Goal: Task Accomplishment & Management: Manage account settings

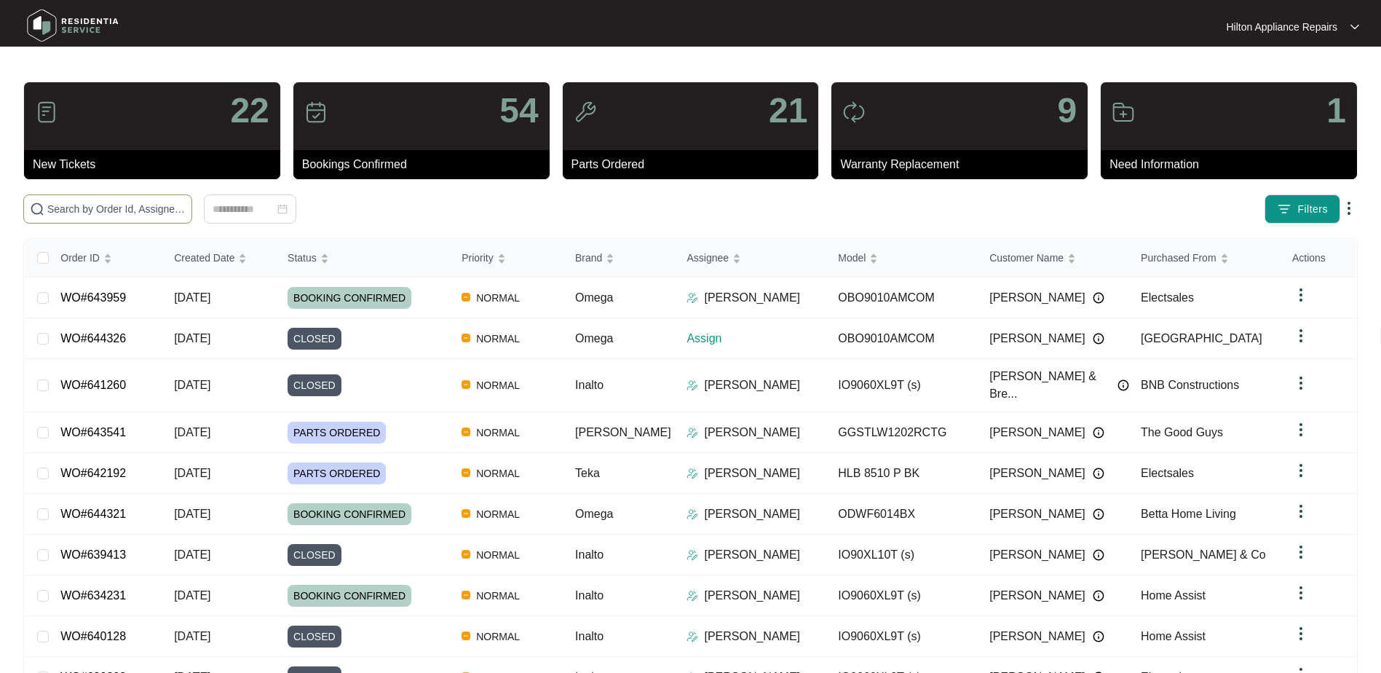
click at [93, 203] on input "text" at bounding box center [116, 209] width 138 height 16
paste input "WO#639807"
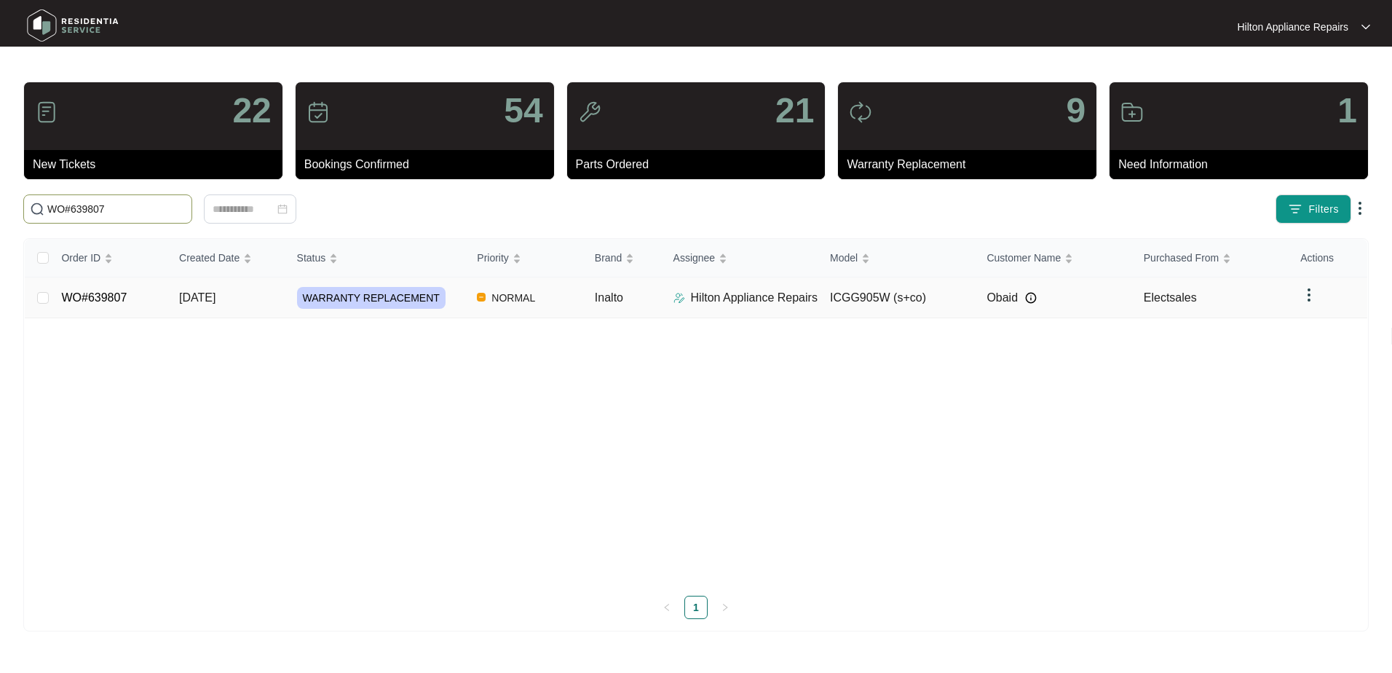
type input "WO#639807"
click at [200, 294] on span "[DATE]" at bounding box center [197, 297] width 36 height 12
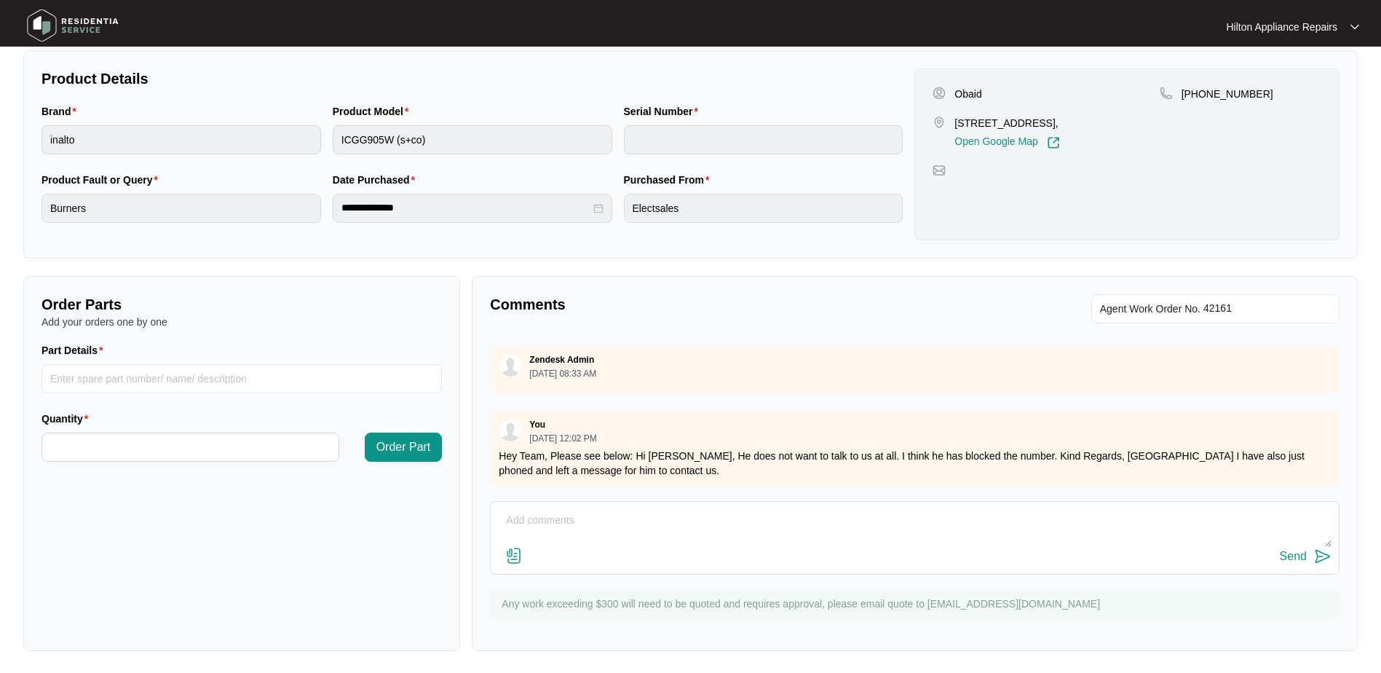
scroll to position [293, 0]
click at [541, 509] on textarea at bounding box center [915, 527] width 834 height 38
paste textarea "[PERSON_NAME] called advised he was overseas and unable to answer his phone, em…"
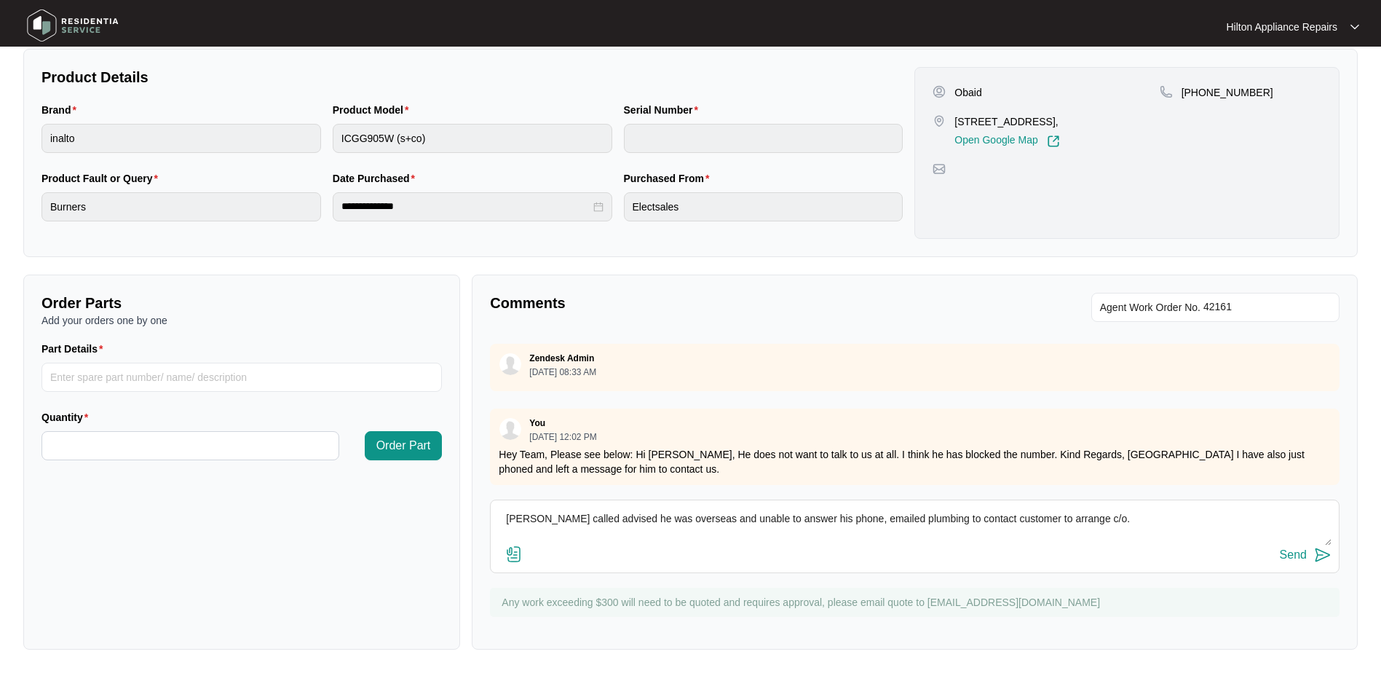
type textarea "[PERSON_NAME] called advised he was overseas and unable to answer his phone, em…"
click at [1287, 548] on div "Send" at bounding box center [1293, 554] width 27 height 13
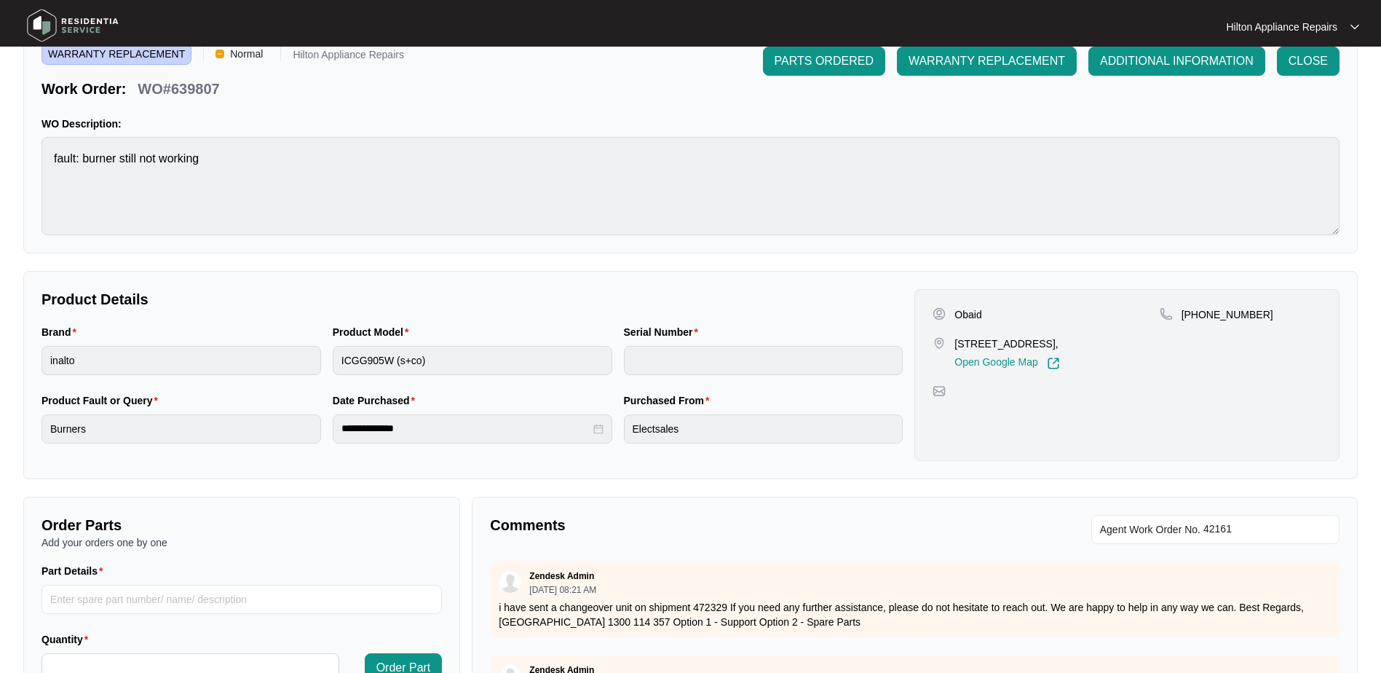
scroll to position [0, 0]
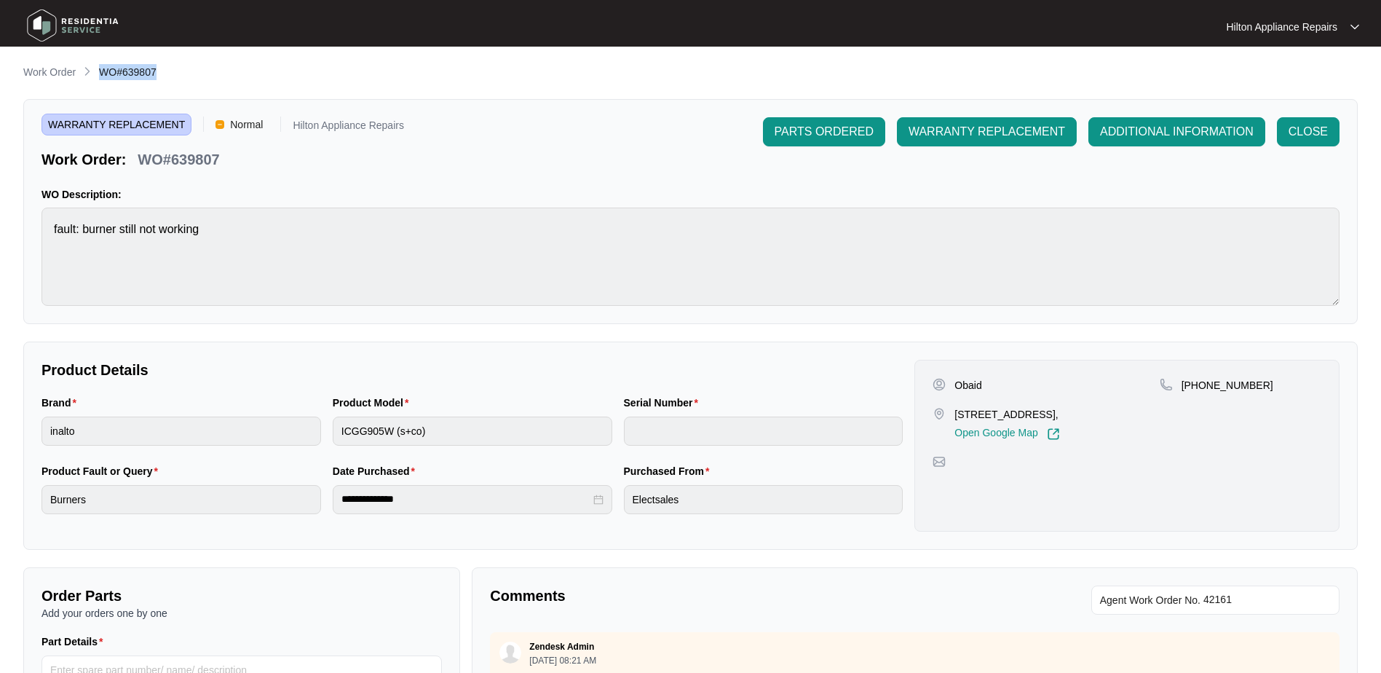
drag, startPoint x: 163, startPoint y: 74, endPoint x: 96, endPoint y: 73, distance: 67.0
click at [96, 73] on div "Work Order WO#639807" at bounding box center [690, 72] width 1335 height 17
copy span "WO#639807"
drag, startPoint x: 146, startPoint y: 74, endPoint x: 98, endPoint y: 71, distance: 47.5
click at [98, 71] on div "Work Order WO#639807" at bounding box center [690, 72] width 1335 height 17
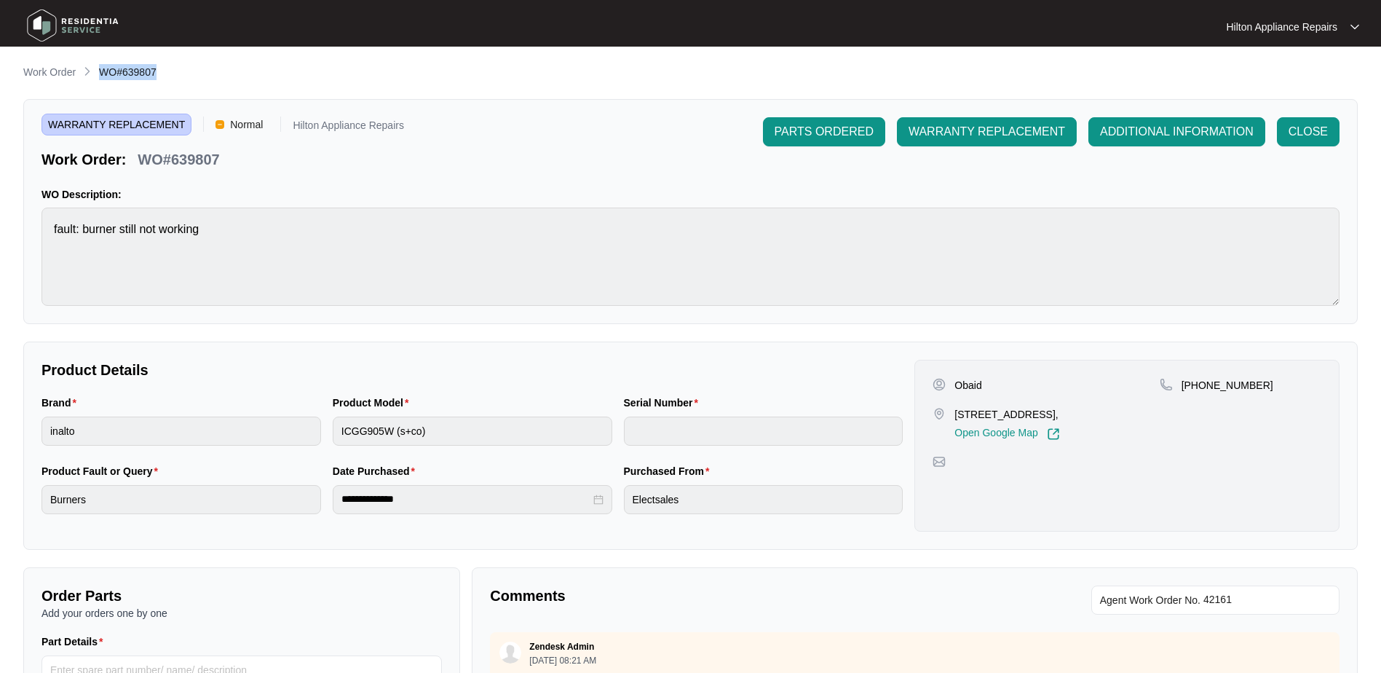
copy span "WO#639807"
click at [42, 77] on p "Work Order" at bounding box center [49, 72] width 52 height 15
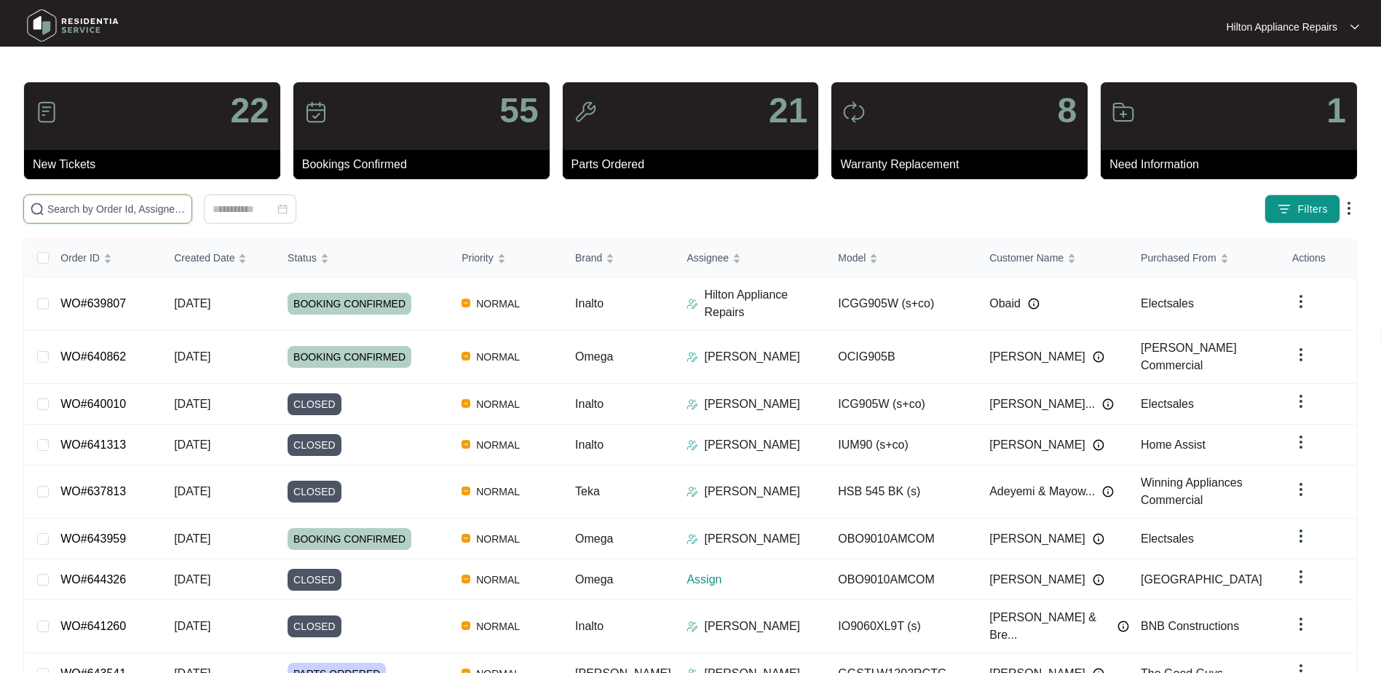
drag, startPoint x: 58, startPoint y: 210, endPoint x: 68, endPoint y: 213, distance: 11.5
click at [58, 210] on input "text" at bounding box center [116, 209] width 138 height 16
paste input "WO#639807"
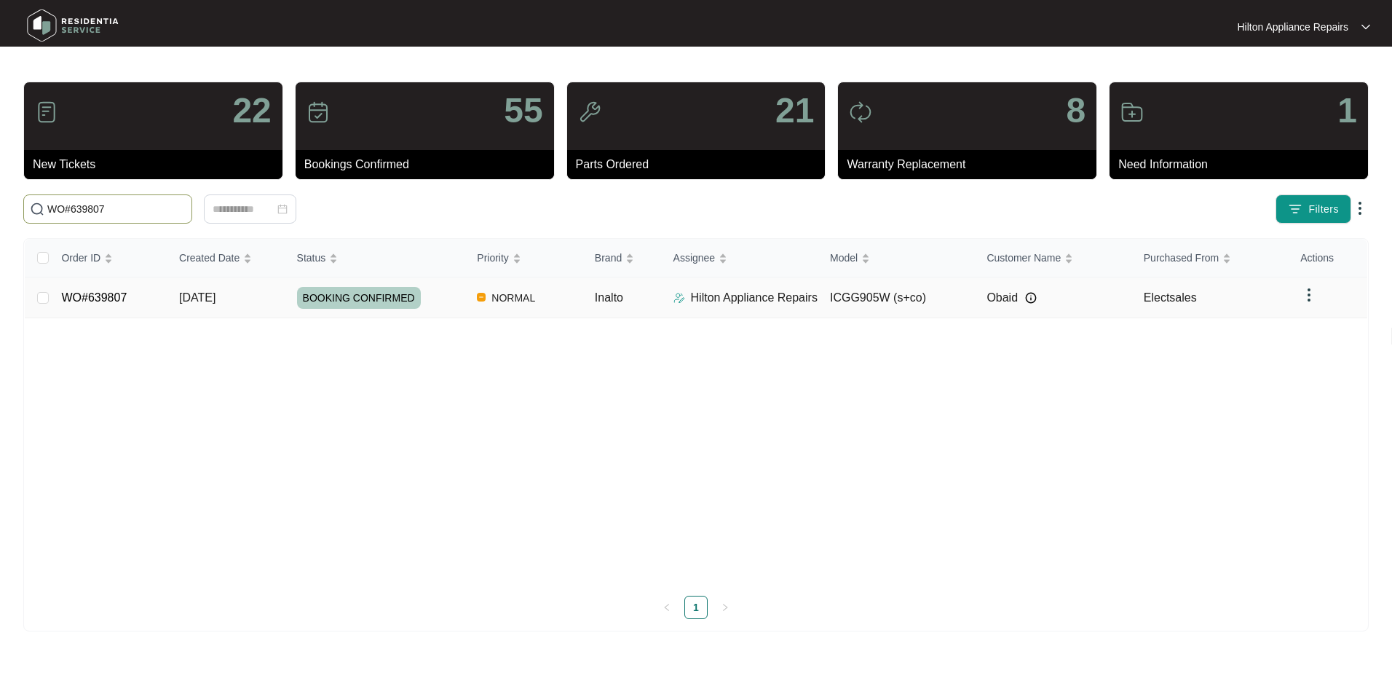
type input "WO#639807"
click at [295, 210] on span "Re-assign Selected Tickets" at bounding box center [286, 208] width 141 height 17
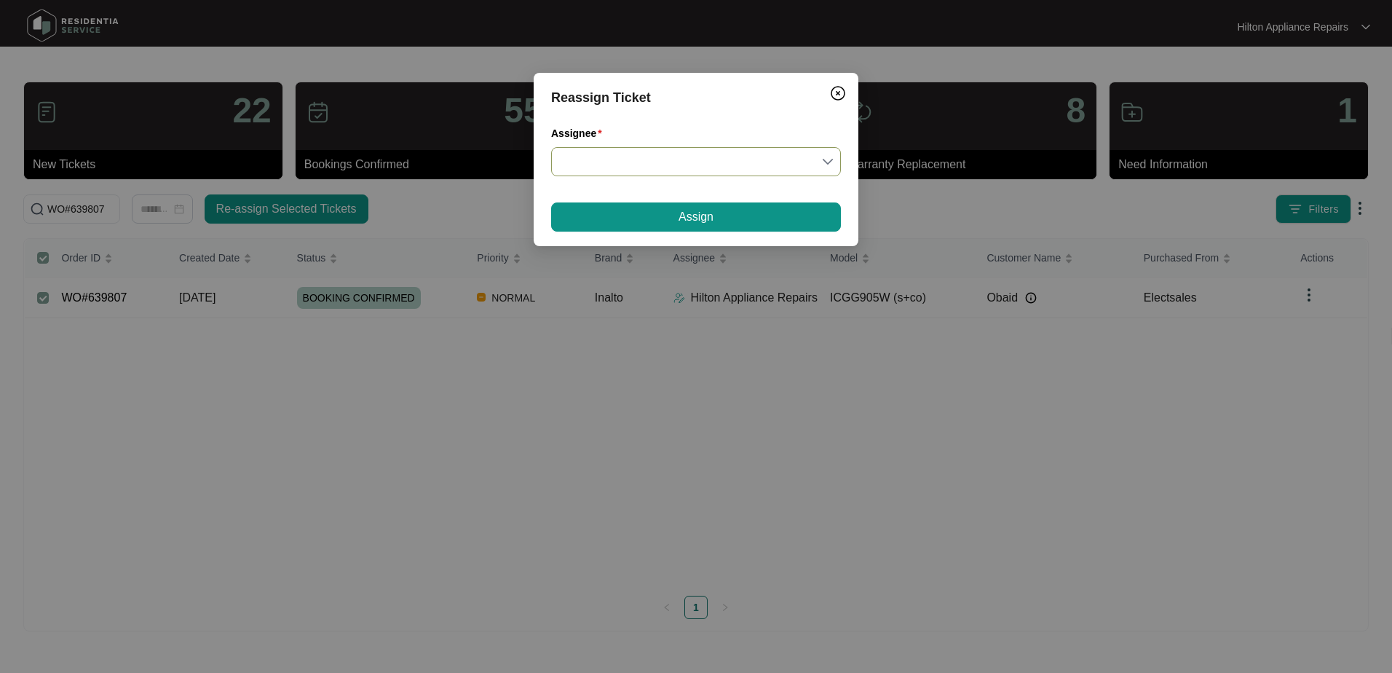
click at [829, 161] on input "Assignee" at bounding box center [696, 162] width 272 height 28
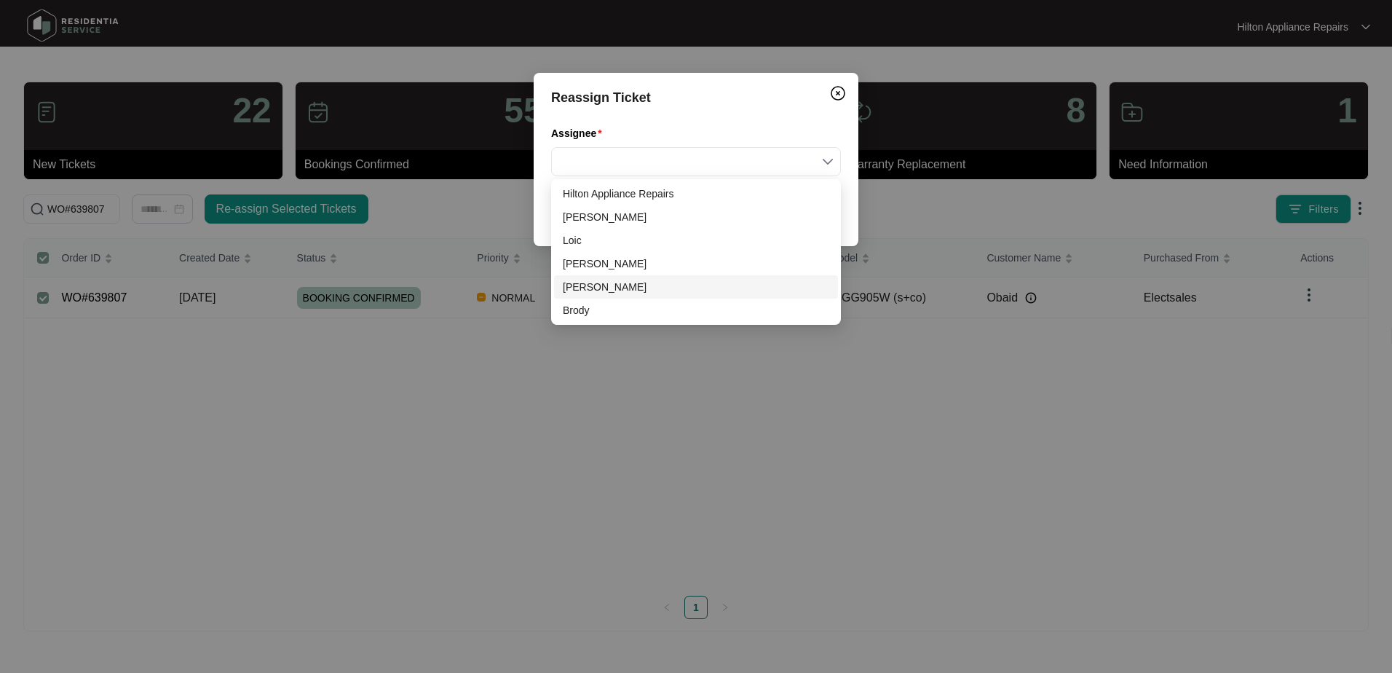
click at [583, 291] on div "[PERSON_NAME]" at bounding box center [696, 287] width 267 height 16
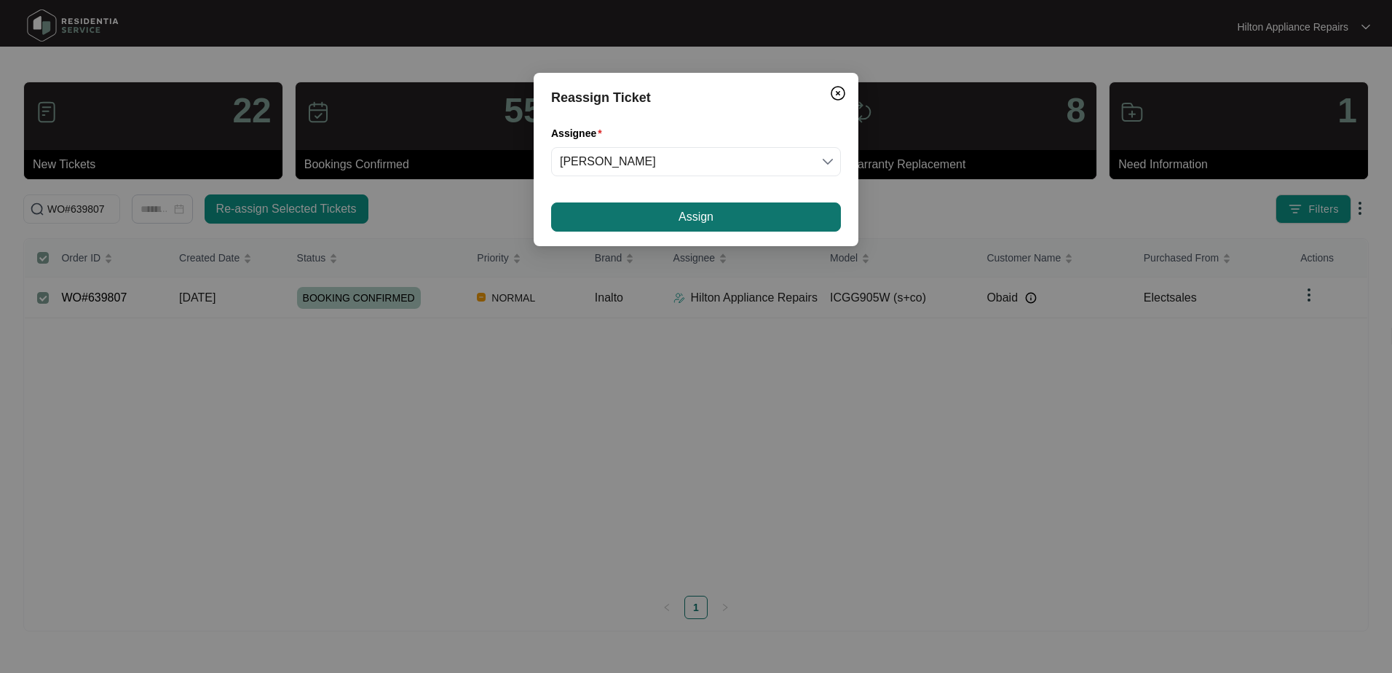
click at [635, 220] on button "Assign" at bounding box center [696, 216] width 290 height 29
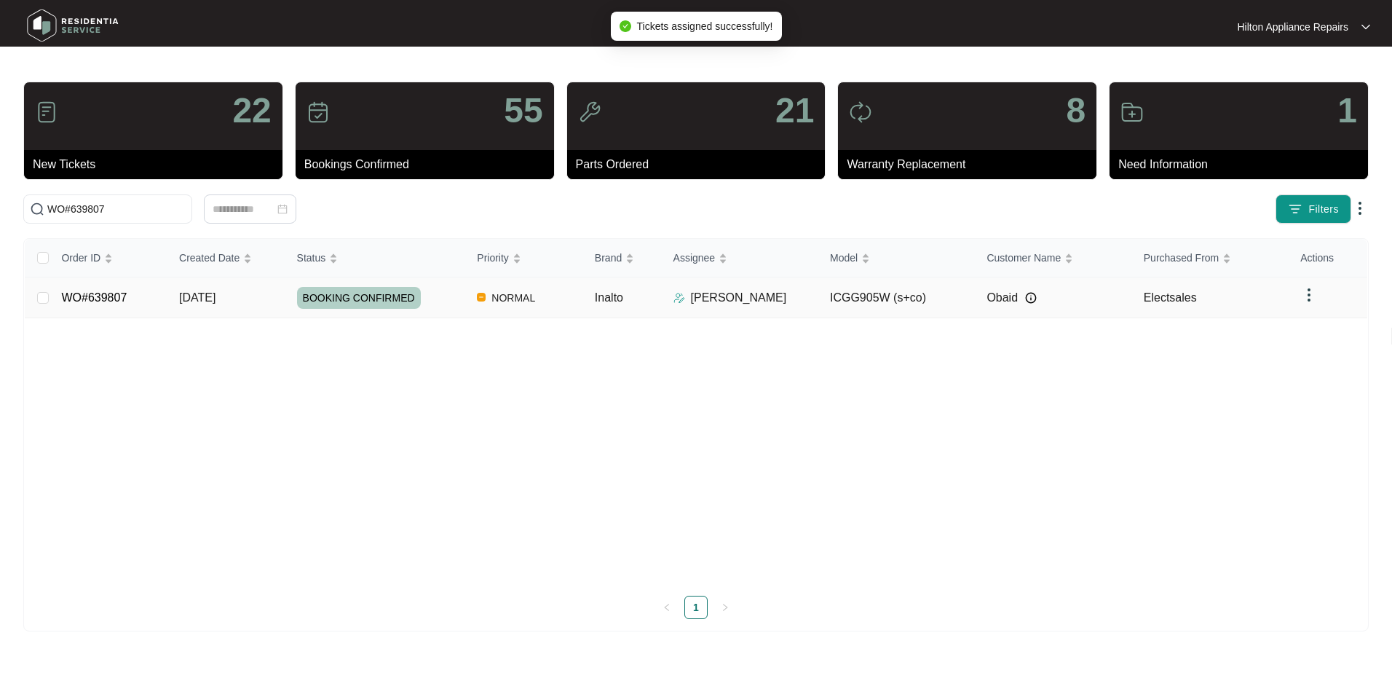
click at [200, 296] on span "[DATE]" at bounding box center [197, 297] width 36 height 12
